Goal: Task Accomplishment & Management: Manage account settings

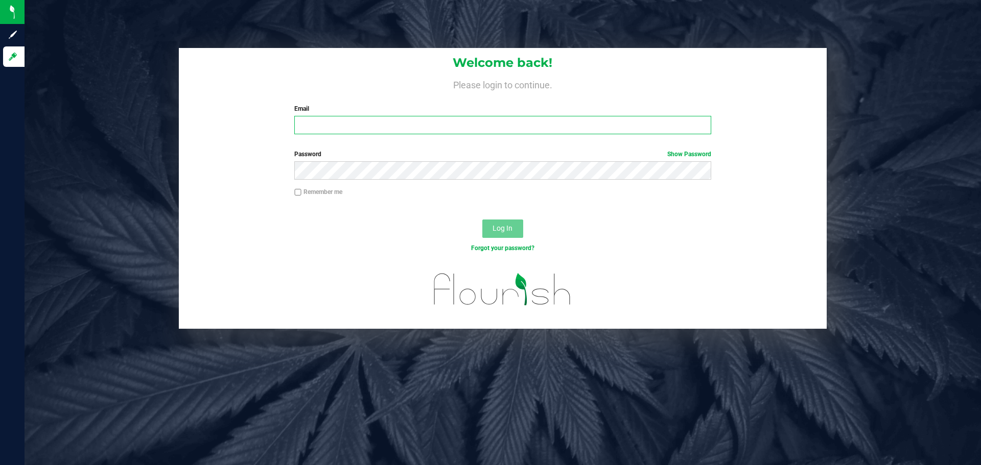
type input "[EMAIL_ADDRESS][DOMAIN_NAME]"
click at [440, 124] on input "[EMAIL_ADDRESS][DOMAIN_NAME]" at bounding box center [502, 125] width 416 height 18
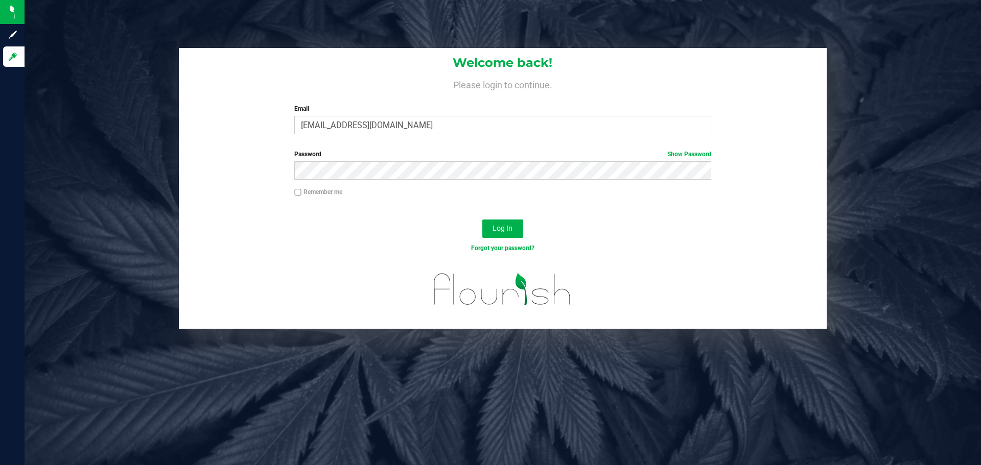
click at [311, 248] on div "Forgot your password?" at bounding box center [502, 248] width 432 height 9
click at [516, 229] on button "Log In" at bounding box center [502, 229] width 41 height 18
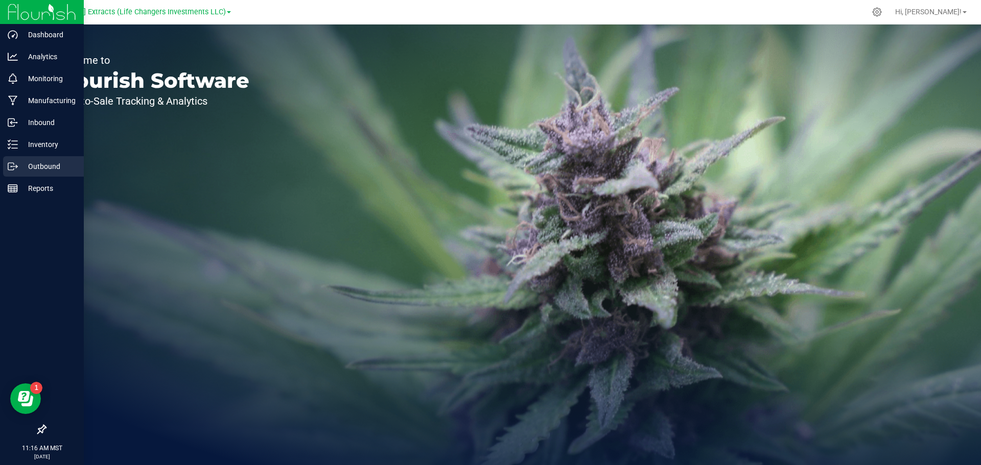
click at [33, 167] on p "Outbound" at bounding box center [48, 166] width 61 height 12
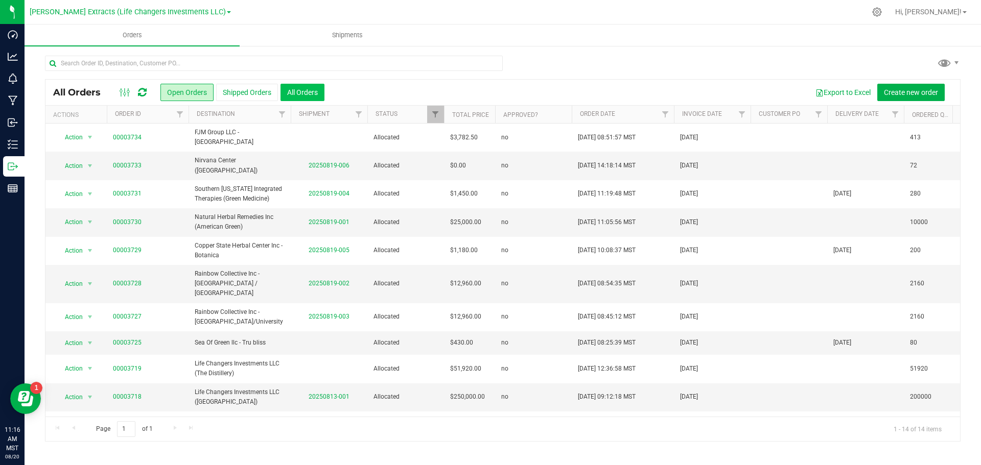
click at [293, 86] on button "All Orders" at bounding box center [302, 92] width 44 height 17
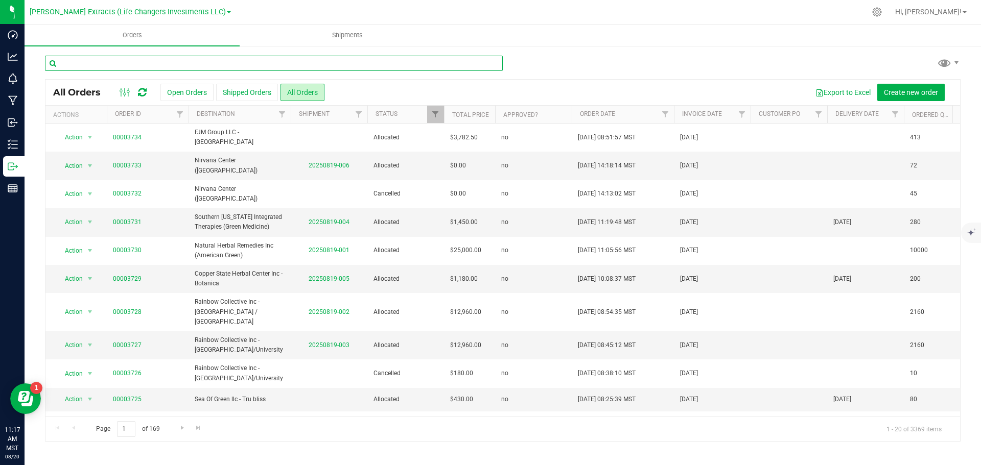
click at [146, 60] on input "text" at bounding box center [274, 63] width 458 height 15
type input "valley of the"
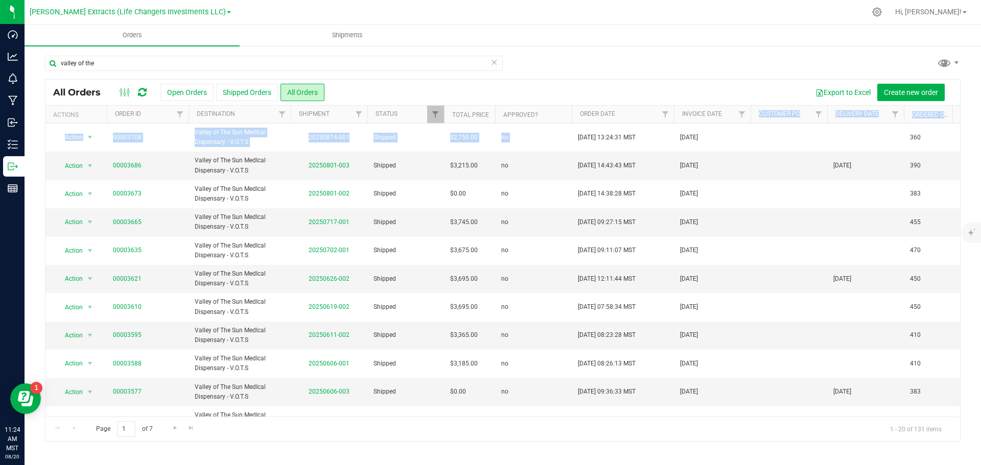
drag, startPoint x: 582, startPoint y: 140, endPoint x: 721, endPoint y: 123, distance: 140.1
click at [721, 123] on div "All Orders Open Orders Shipped Orders All Orders Export to Excel Create new ord…" at bounding box center [502, 260] width 915 height 363
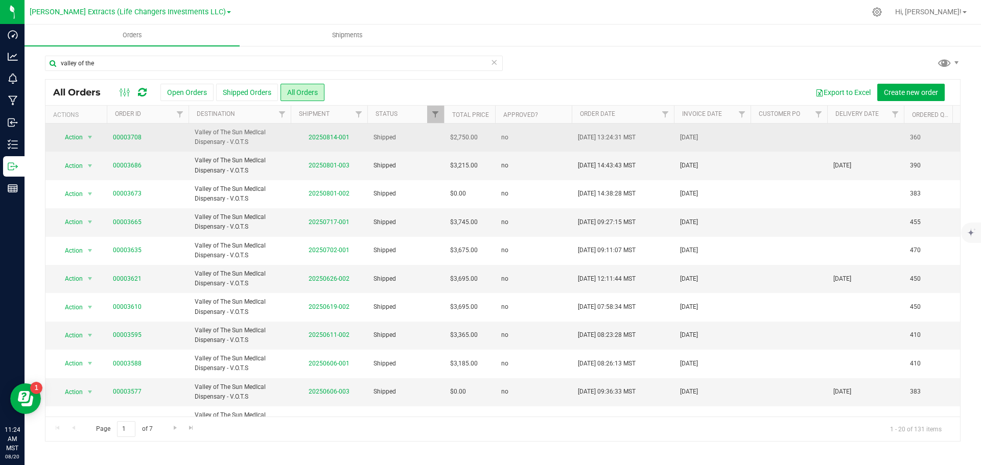
click at [687, 135] on span "[DATE]" at bounding box center [689, 138] width 18 height 10
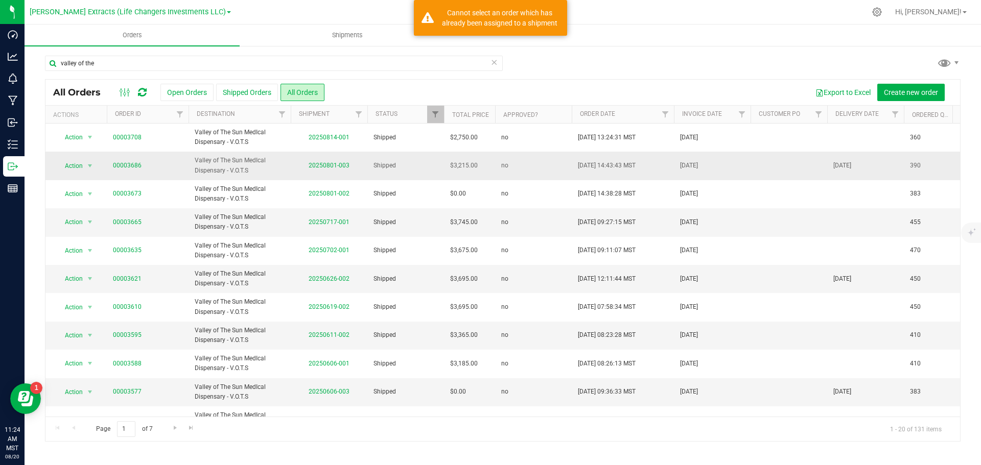
drag, startPoint x: 723, startPoint y: 132, endPoint x: 508, endPoint y: 155, distance: 216.7
click at [509, 155] on tbody "Action Action Clone order Mark as fully paid Order audit log Print COAs (single…" at bounding box center [627, 406] width 1164 height 565
click at [507, 155] on td "no" at bounding box center [533, 166] width 77 height 28
